Goal: Find specific page/section: Find specific page/section

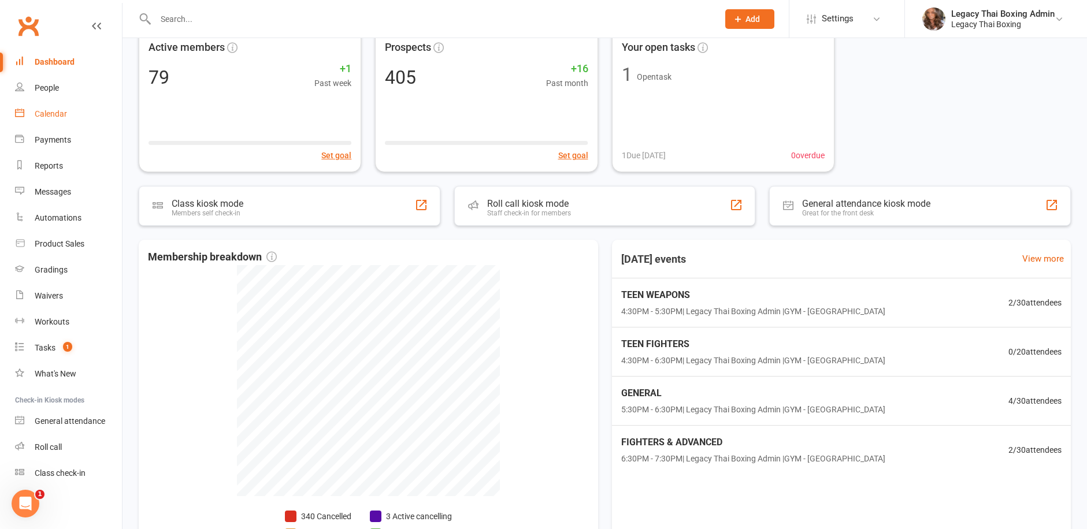
click at [62, 111] on div "Calendar" at bounding box center [51, 113] width 32 height 9
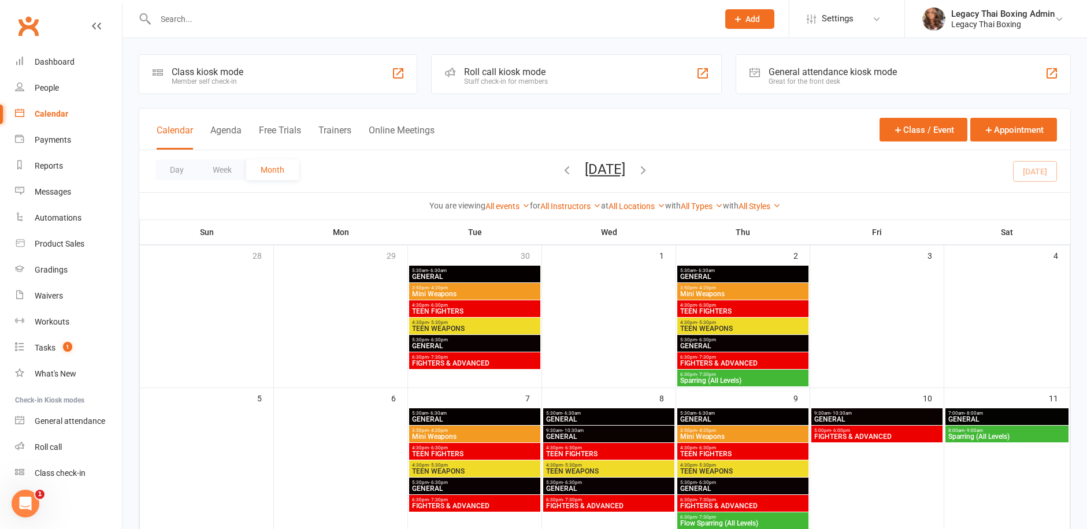
click at [487, 344] on span "GENERAL" at bounding box center [474, 346] width 127 height 7
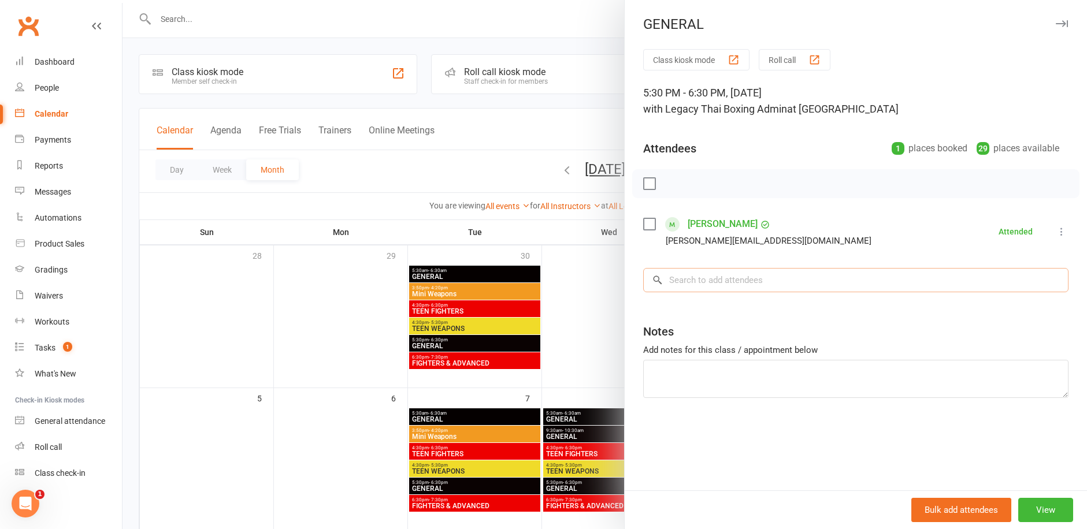
click at [764, 286] on input "search" at bounding box center [855, 280] width 425 height 24
click at [392, 205] on div at bounding box center [604, 264] width 964 height 529
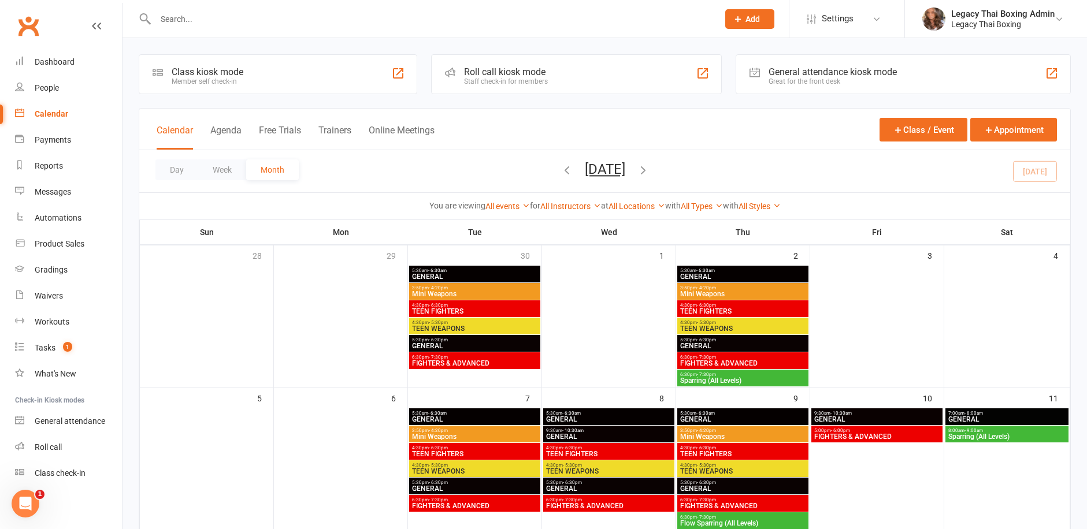
click at [208, 21] on input "text" at bounding box center [431, 19] width 558 height 16
click at [210, 19] on input "text" at bounding box center [431, 19] width 558 height 16
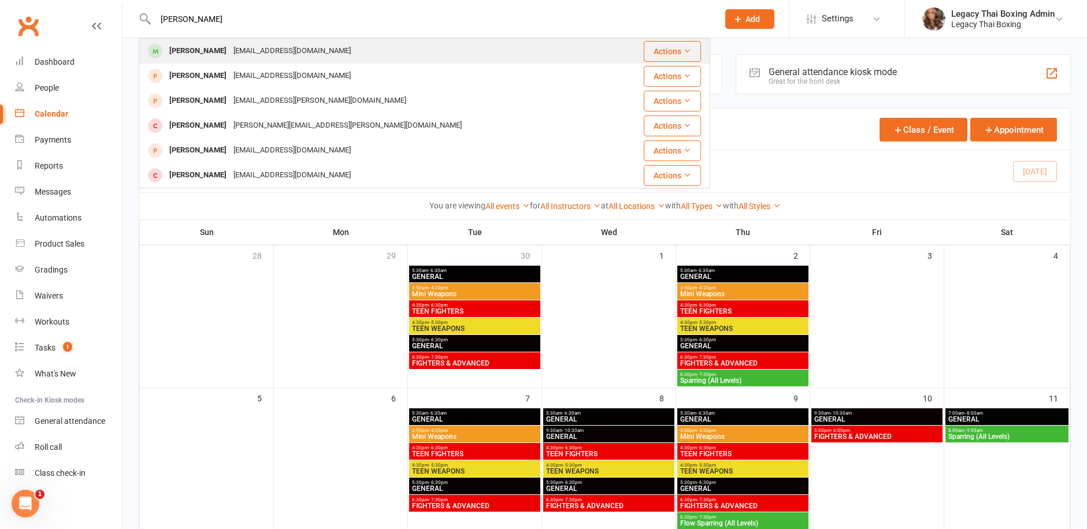
type input "nikolai"
click at [281, 54] on div "tia_111@msn.com" at bounding box center [292, 51] width 124 height 17
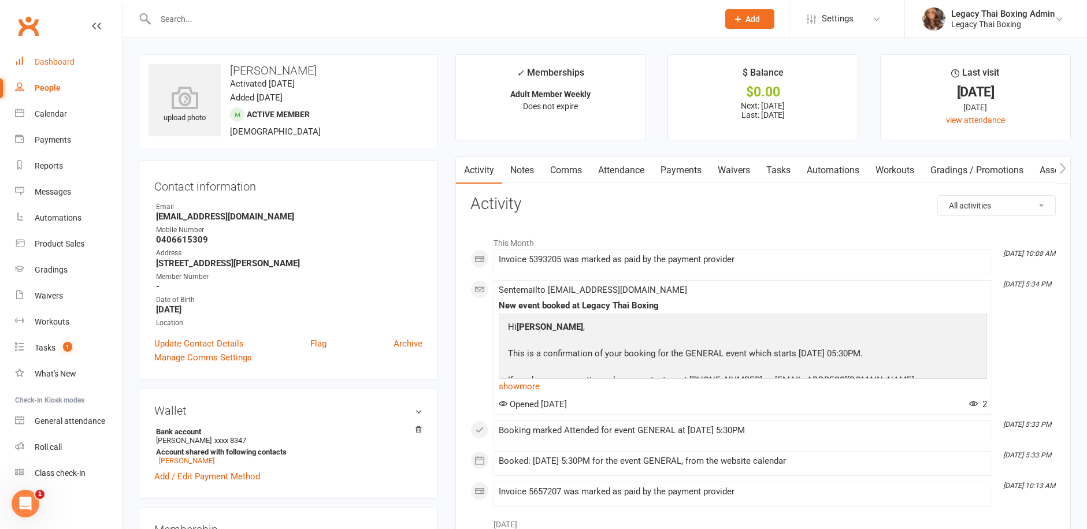
click at [61, 66] on div "Dashboard" at bounding box center [55, 61] width 40 height 9
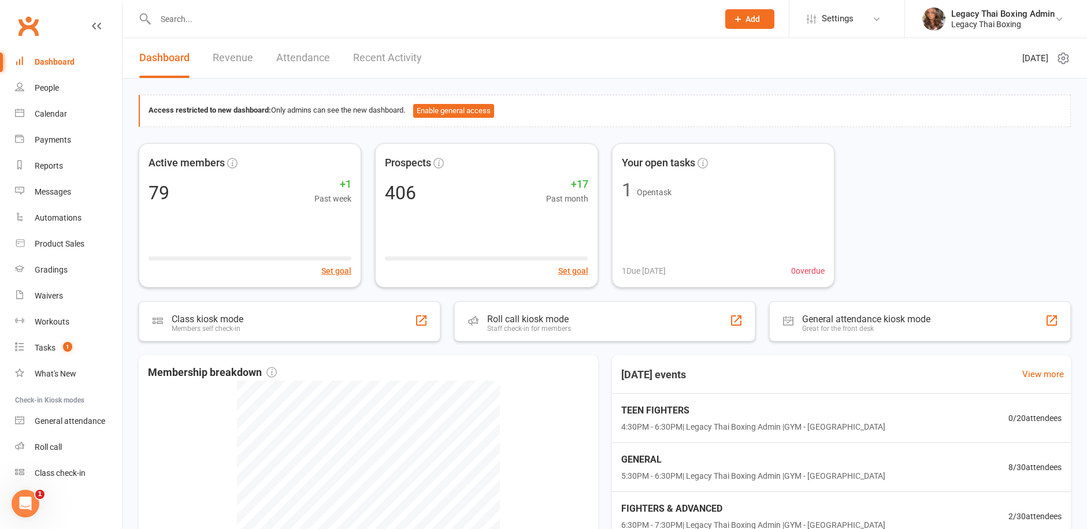
click at [181, 25] on input "text" at bounding box center [431, 19] width 558 height 16
type input "n"
click at [60, 120] on link "Calendar" at bounding box center [68, 114] width 107 height 26
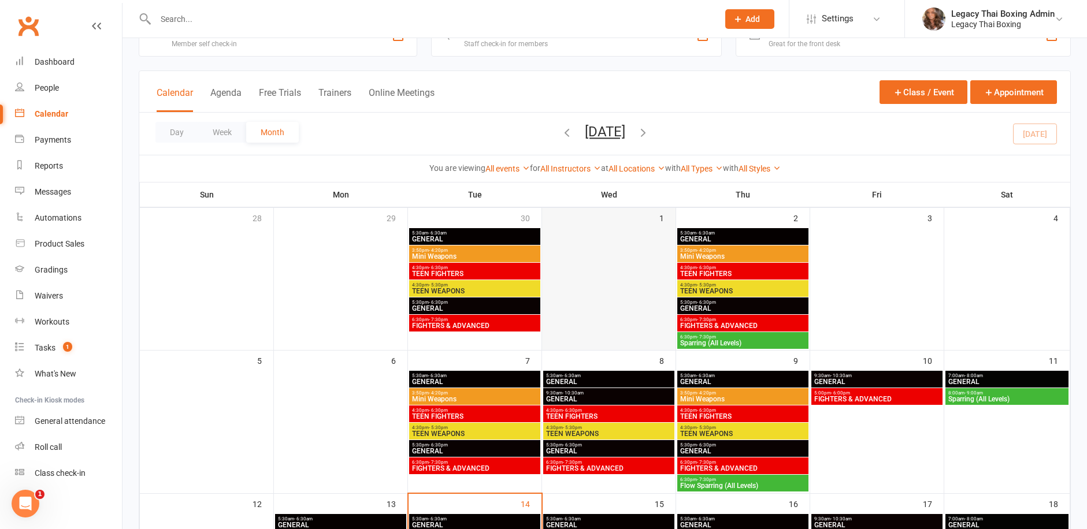
scroll to position [58, 0]
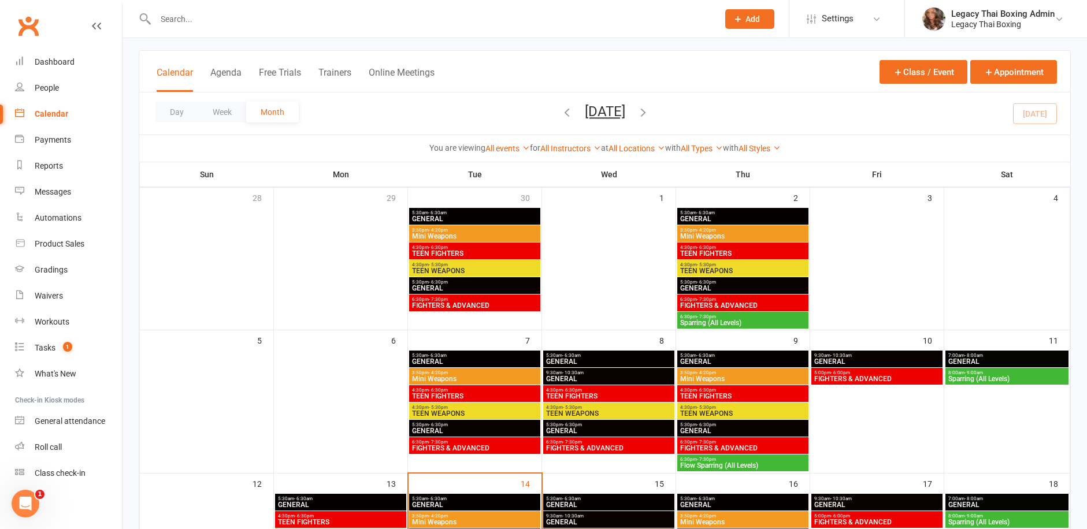
click at [469, 284] on span "5:30pm - 6:30pm" at bounding box center [474, 282] width 127 height 5
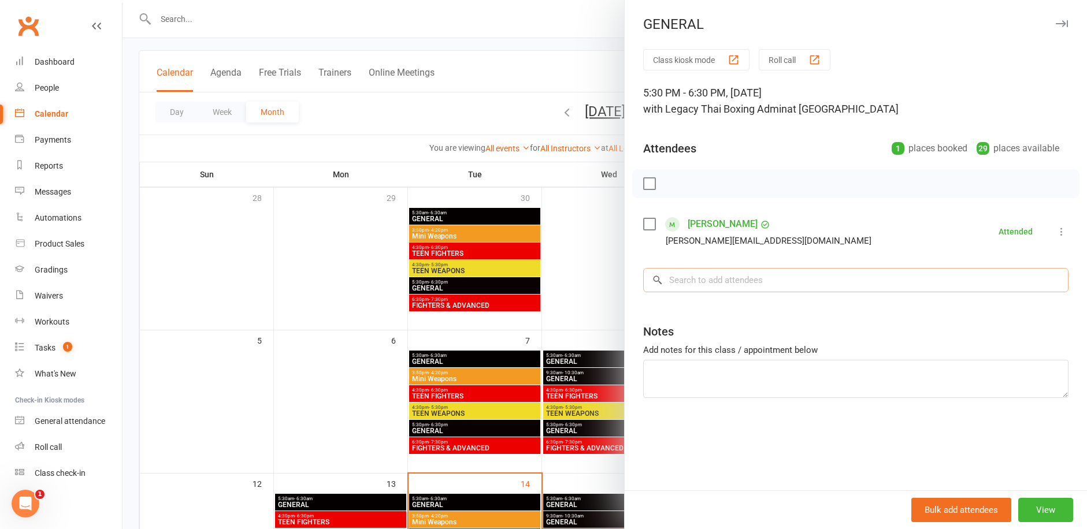
click at [746, 269] on input "search" at bounding box center [855, 280] width 425 height 24
click at [456, 116] on div at bounding box center [604, 264] width 964 height 529
